Goal: Transaction & Acquisition: Subscribe to service/newsletter

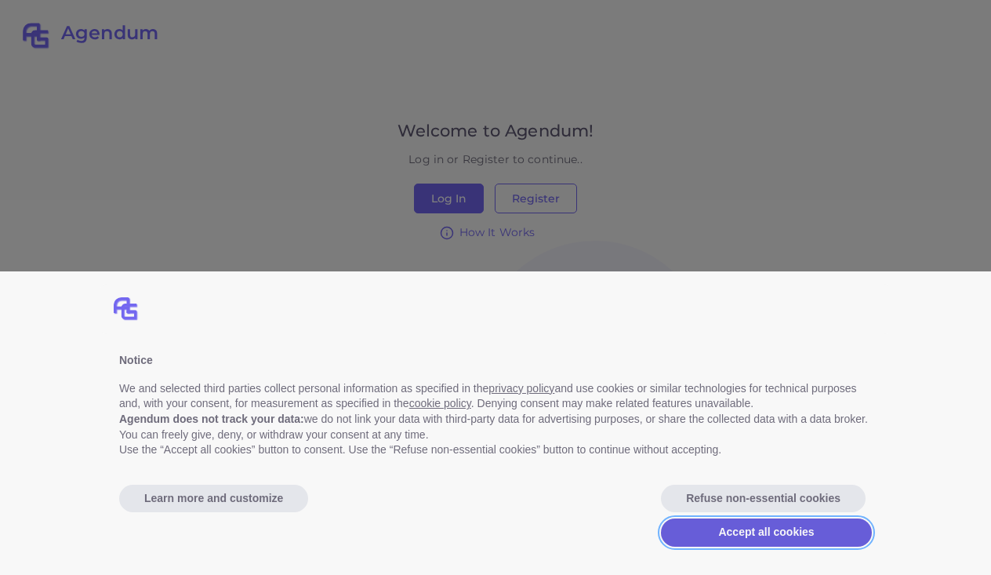
click at [772, 532] on button "Accept all cookies" at bounding box center [766, 532] width 211 height 28
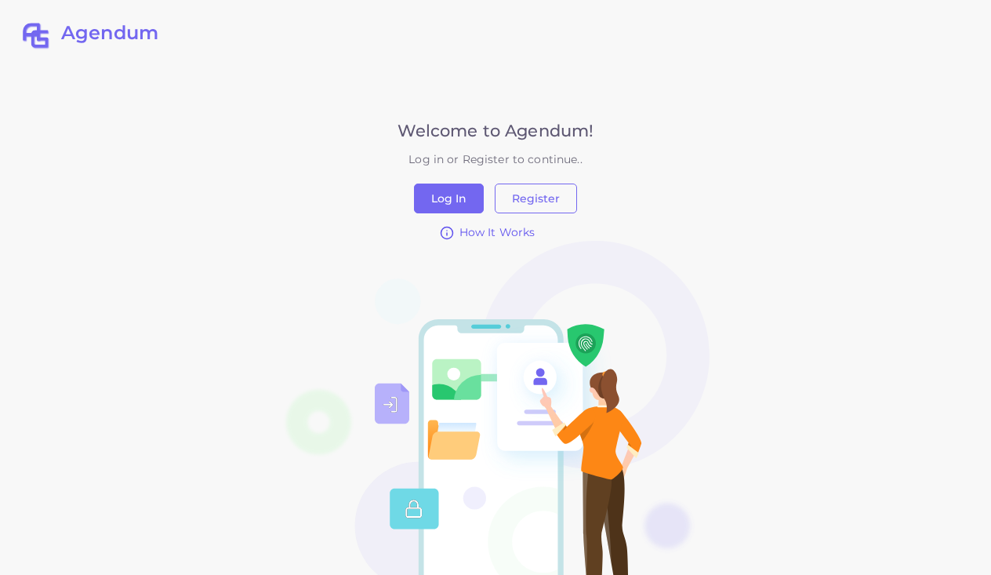
click at [491, 234] on span "How It Works" at bounding box center [498, 232] width 76 height 16
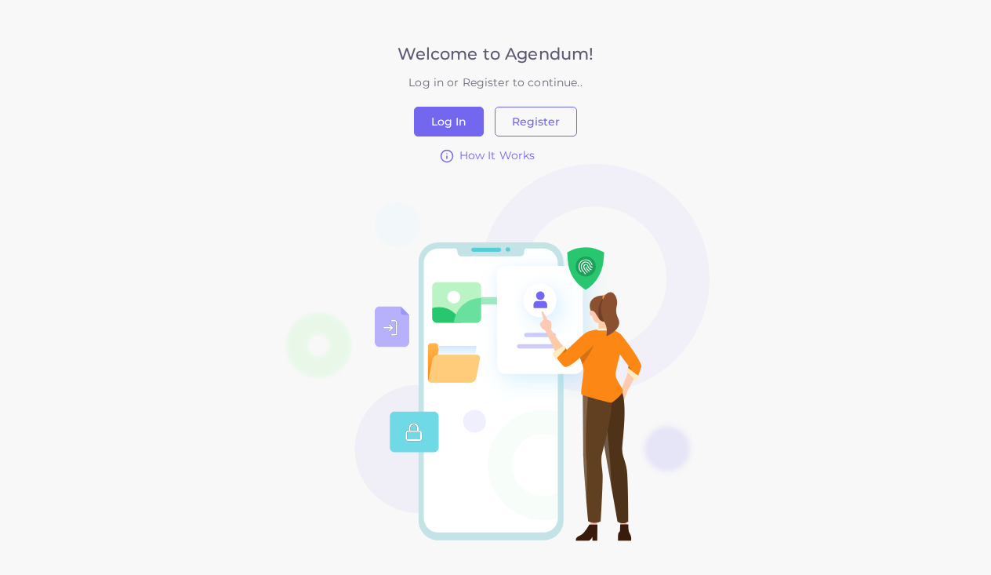
scroll to position [76, 0]
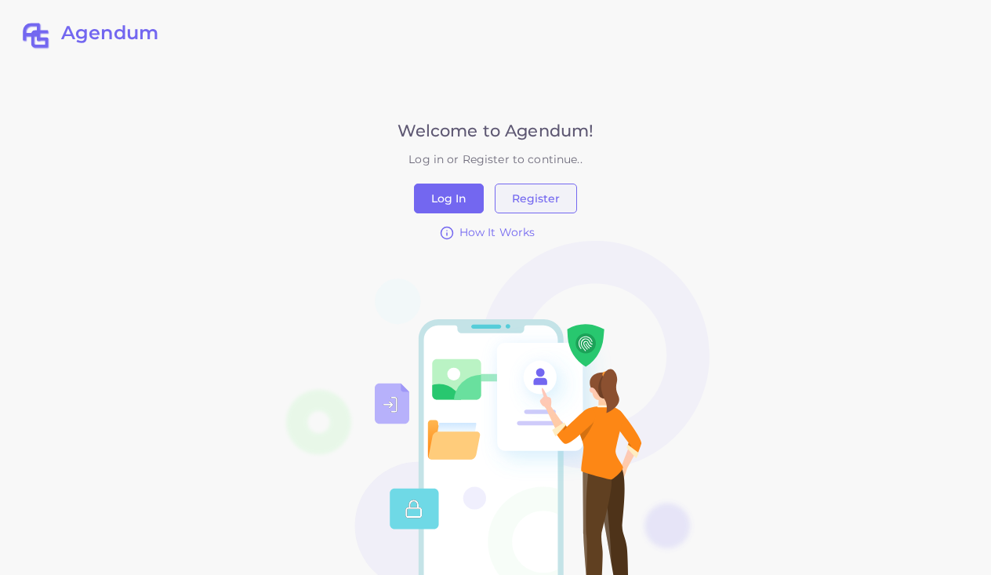
click at [525, 200] on button "Register" at bounding box center [536, 198] width 82 height 30
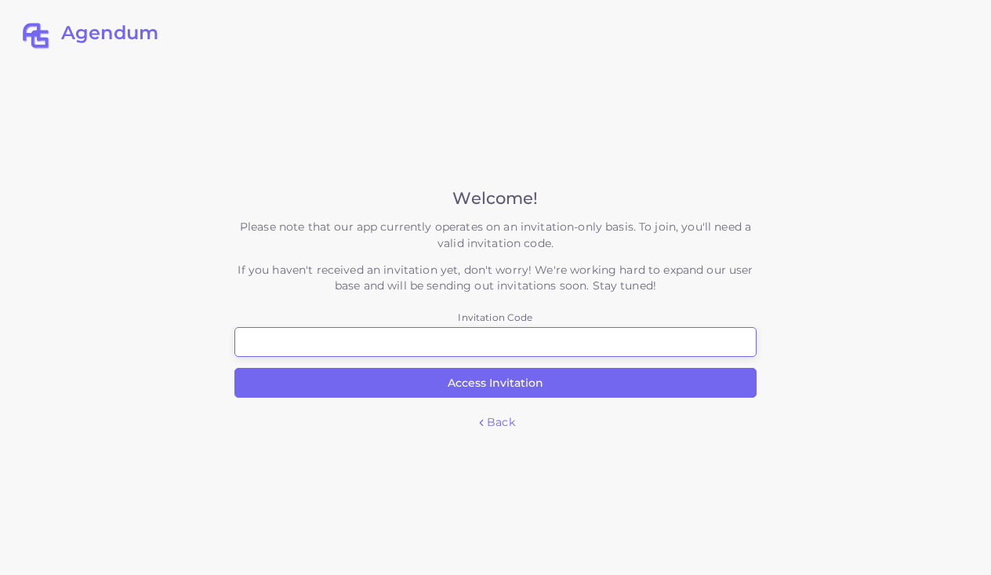
click at [500, 342] on input "Invitation Code" at bounding box center [495, 342] width 522 height 30
click at [491, 416] on div "Welcome! Please note that our app currently operates on an invitation-only basi…" at bounding box center [495, 309] width 522 height 242
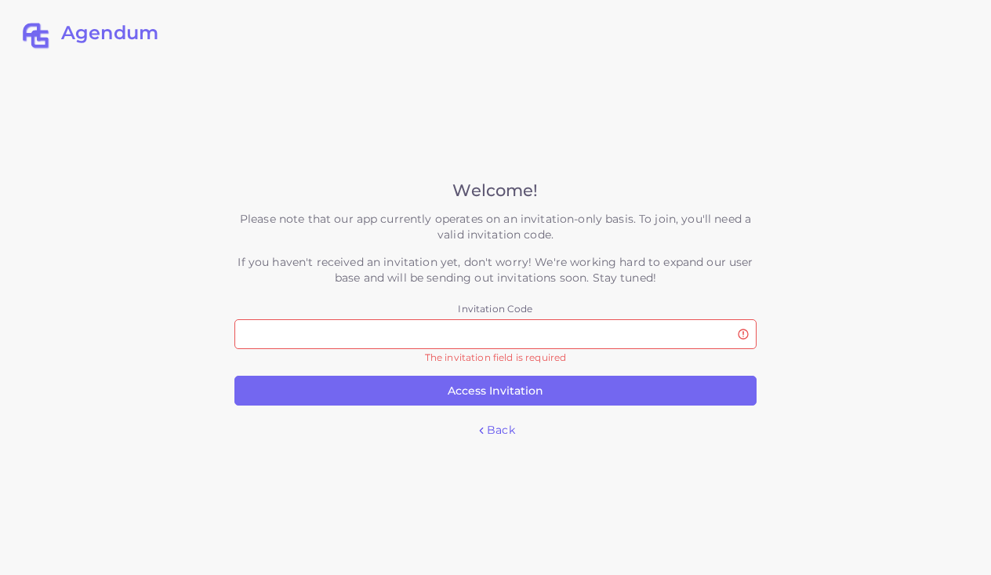
click at [482, 426] on icon at bounding box center [481, 430] width 11 height 11
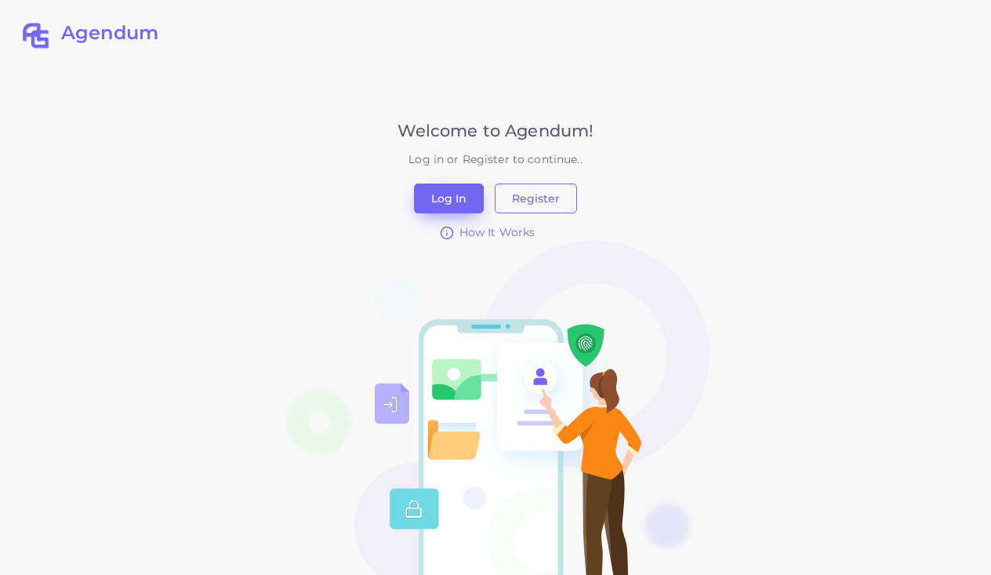
click at [454, 191] on button "Log In" at bounding box center [449, 198] width 70 height 30
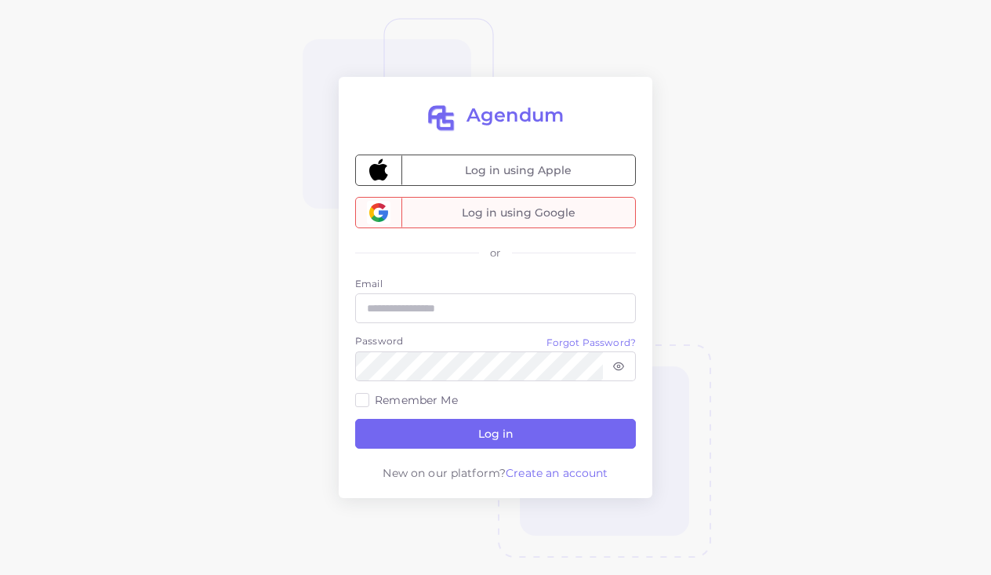
click at [467, 212] on span "Log in using Google" at bounding box center [518, 213] width 234 height 30
